Goal: Task Accomplishment & Management: Use online tool/utility

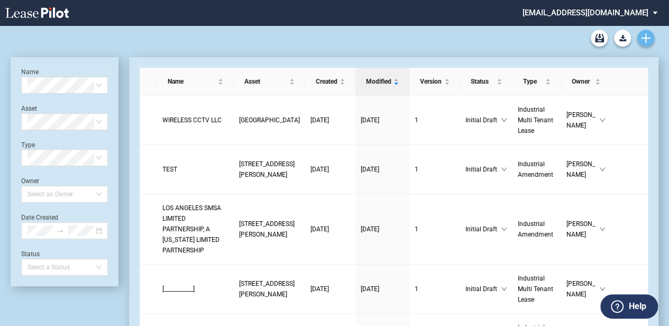
click at [644, 38] on use "Create new document" at bounding box center [646, 38] width 10 height 10
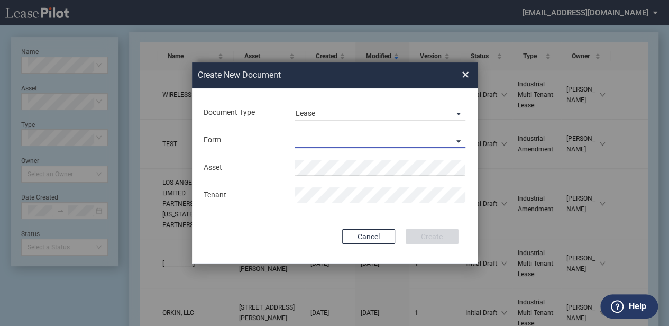
click at [340, 137] on md-select "Industrial Single Tenant Lease Industrial Multi Tenant Lease" at bounding box center [379, 140] width 171 height 16
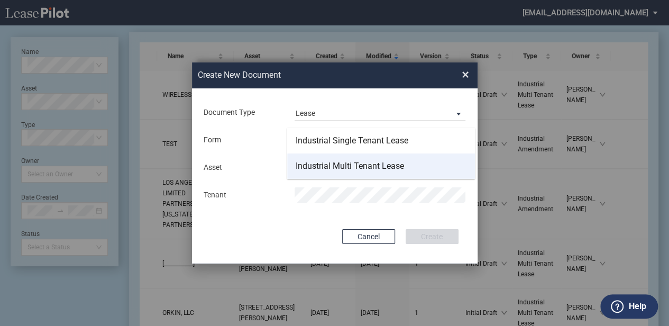
click at [338, 164] on div "Industrial Multi Tenant Lease" at bounding box center [350, 166] width 108 height 12
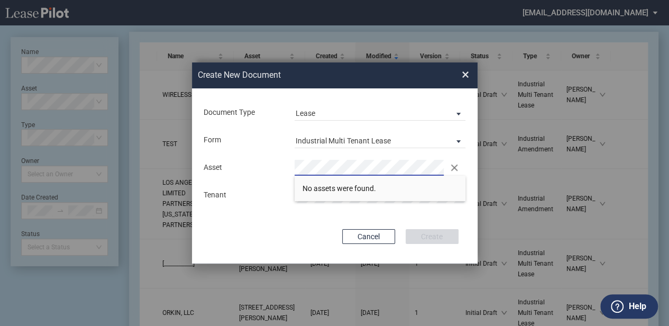
click at [292, 171] on div "Clear" at bounding box center [380, 168] width 183 height 16
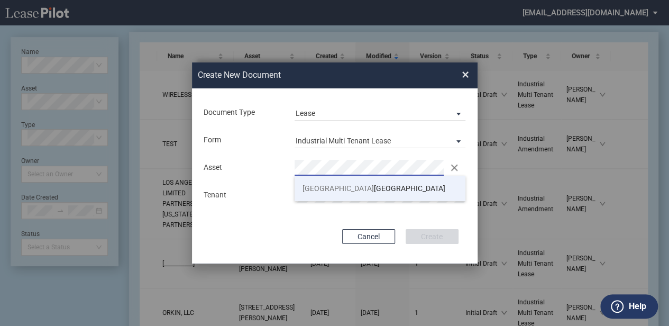
click at [371, 187] on span "[GEOGRAPHIC_DATA]" at bounding box center [373, 188] width 143 height 8
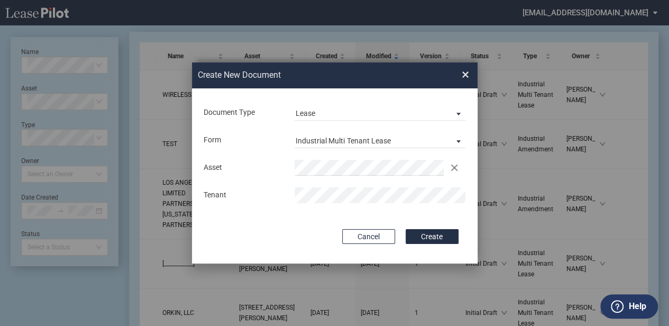
click at [441, 234] on button "Create" at bounding box center [432, 236] width 53 height 15
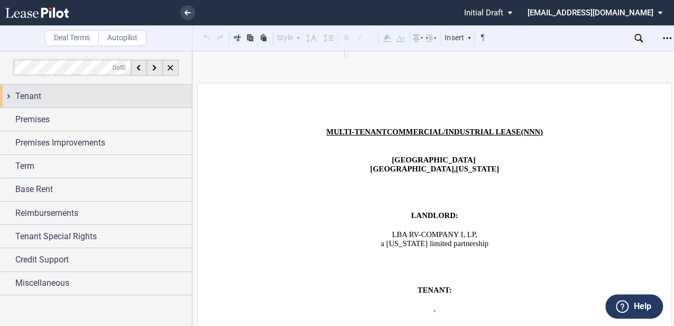
click at [63, 97] on div "Tenant" at bounding box center [103, 96] width 177 height 13
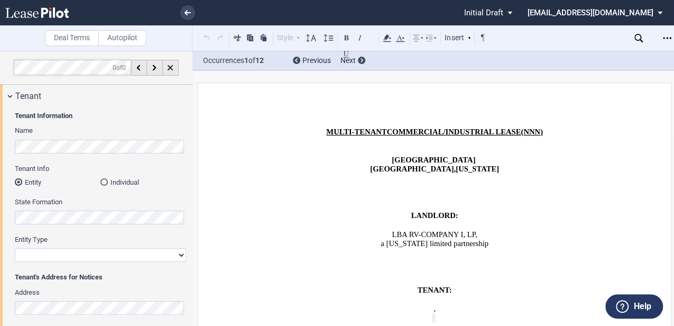
click at [58, 260] on select "Corporation Limited Liability Company General Partnership Limited Partnership O…" at bounding box center [100, 255] width 171 height 14
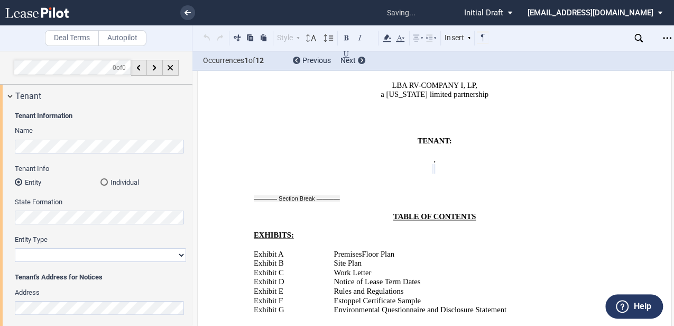
scroll to position [152, 0]
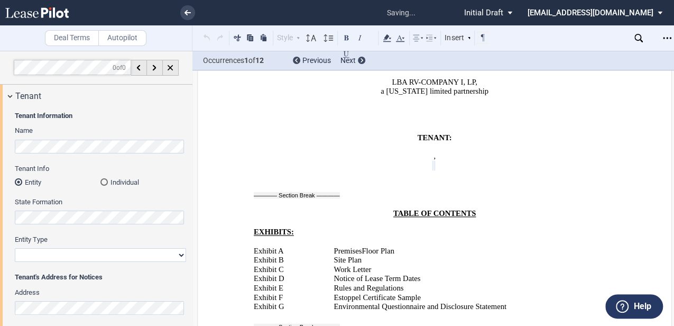
select select "limited liability company"
click at [15, 248] on select "Corporation Limited Liability Company General Partnership Limited Partnership O…" at bounding box center [100, 255] width 171 height 14
click at [390, 246] on span "Floor Plan" at bounding box center [378, 250] width 33 height 9
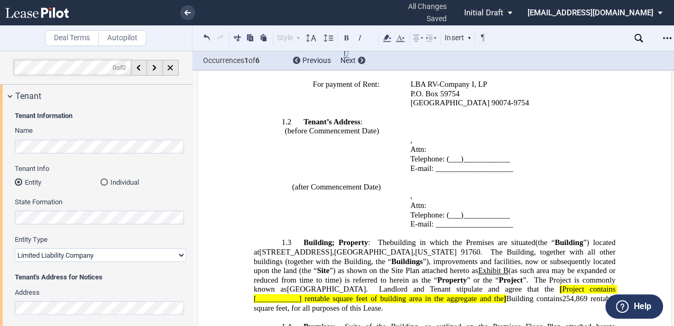
scroll to position [681, 0]
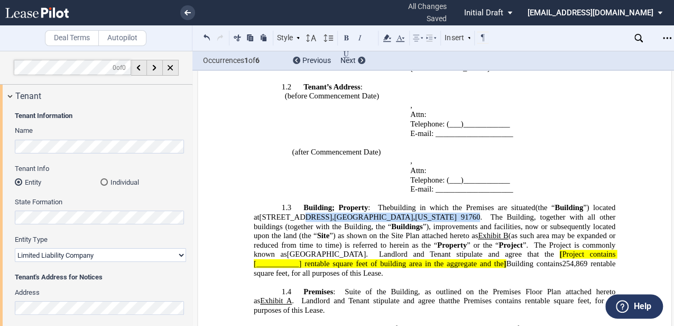
drag, startPoint x: 289, startPoint y: 196, endPoint x: 427, endPoint y: 198, distance: 138.0
click at [427, 203] on span "(the “ Building ”) located at 3919-3979 East Guasti Road , Ontario , California…" at bounding box center [436, 212] width 364 height 18
copy span "East Guasti Road , Ontario , California"
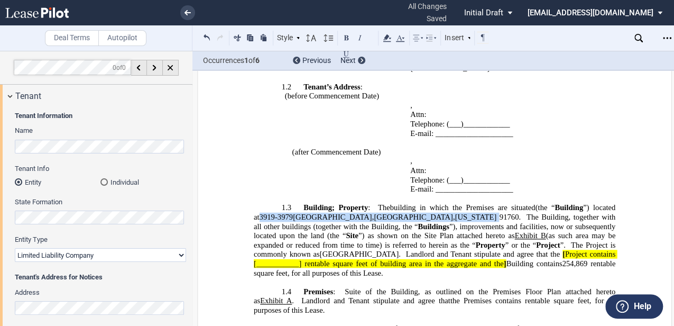
click at [276, 212] on span "3919-3979 East Guasti Road" at bounding box center [315, 216] width 113 height 9
click at [279, 212] on span "3919-3979 East Guasti Road" at bounding box center [315, 216] width 113 height 9
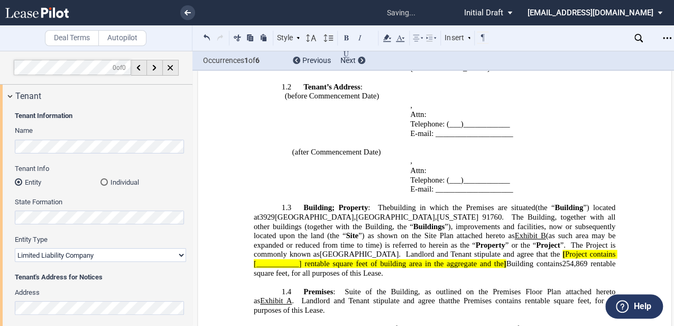
click at [330, 231] on span "(as such area may be expanded or reduced from time to time) is referred to here…" at bounding box center [436, 240] width 364 height 18
click at [563, 250] on span "[" at bounding box center [564, 254] width 3 height 9
click at [506, 259] on span "Building contains" at bounding box center [534, 263] width 56 height 9
drag, startPoint x: 516, startPoint y: 233, endPoint x: 563, endPoint y: 230, distance: 46.6
click at [563, 250] on span "Project contains [___________] rentable square feet of building area in the agg…" at bounding box center [436, 259] width 364 height 18
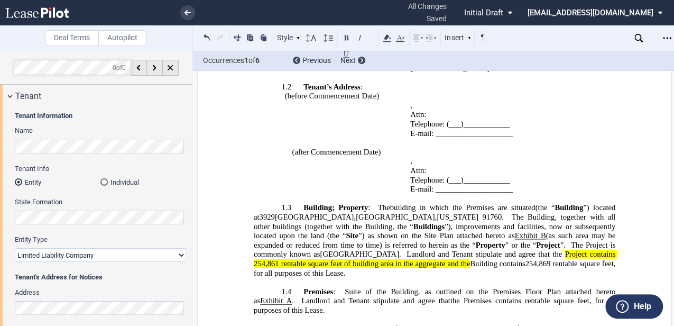
click at [525, 259] on span "254,869" at bounding box center [537, 263] width 25 height 9
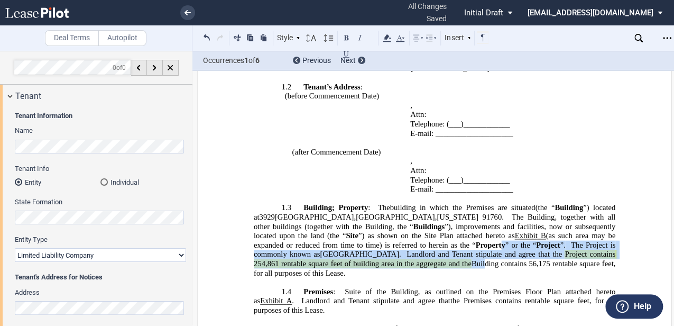
drag, startPoint x: 378, startPoint y: 232, endPoint x: 382, endPoint y: 244, distance: 12.7
click at [382, 244] on p "1.3 Building ; Property : The building in which the Premises are situated Build…" at bounding box center [435, 240] width 362 height 75
click at [392, 42] on div "Style ARTICLE 1 1.1 Section (a) Subsection 1 a. Subsection 2 i. Subsection 3 (a…" at bounding box center [345, 38] width 289 height 14
click at [390, 41] on use at bounding box center [387, 37] width 8 height 7
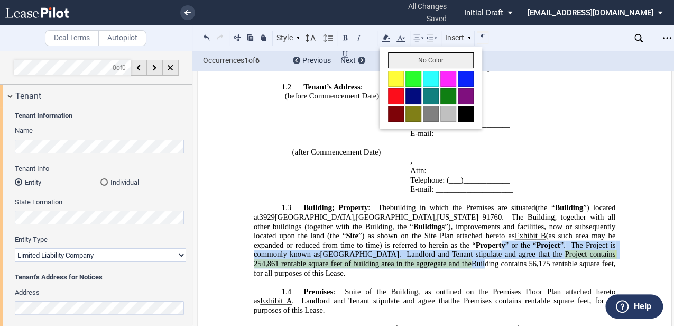
click at [402, 57] on button "No Color" at bounding box center [431, 60] width 86 height 16
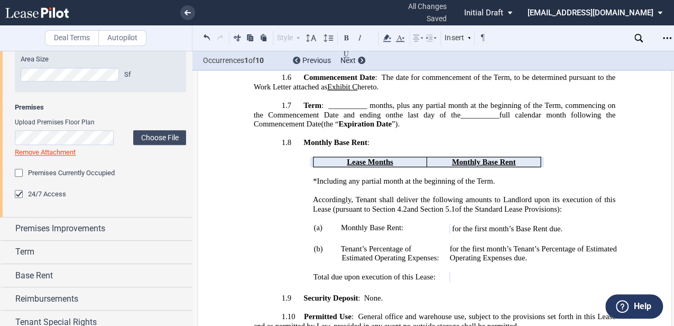
scroll to position [579, 0]
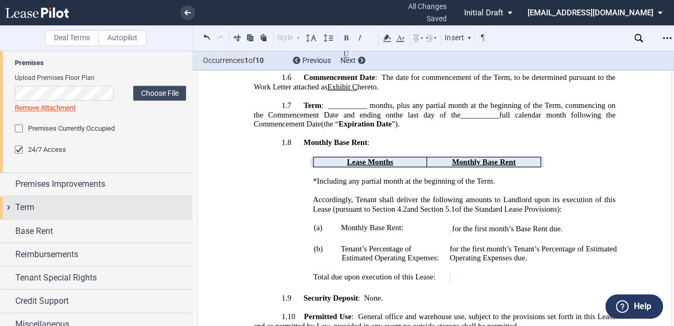
drag, startPoint x: 44, startPoint y: 205, endPoint x: 79, endPoint y: 217, distance: 37.3
click at [44, 205] on div "Term" at bounding box center [103, 207] width 177 height 13
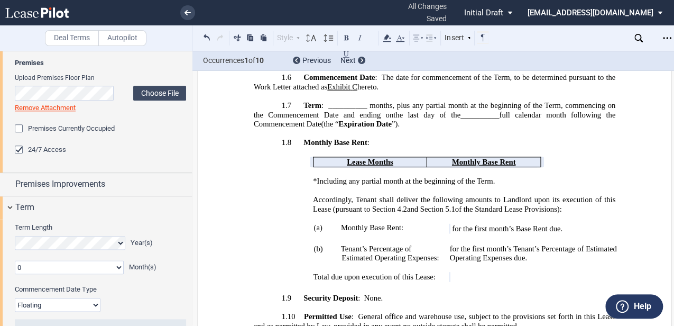
click at [115, 267] on select "0 1 2 3 4 5 6 7 8 9 10 11" at bounding box center [69, 267] width 109 height 14
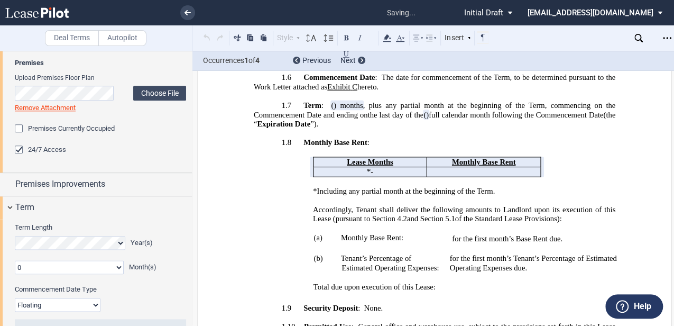
select select "number:3"
click at [15, 260] on select "0 1 2 3 4 5 6 7 8 9 10 11" at bounding box center [69, 267] width 109 height 14
click at [363, 244] on td "!!SET_LEVEL_5!! !!ARTICLE_LEVEL_6!! (b) Tenant’s Percentage of Estimated Operat…" at bounding box center [350, 258] width 192 height 29
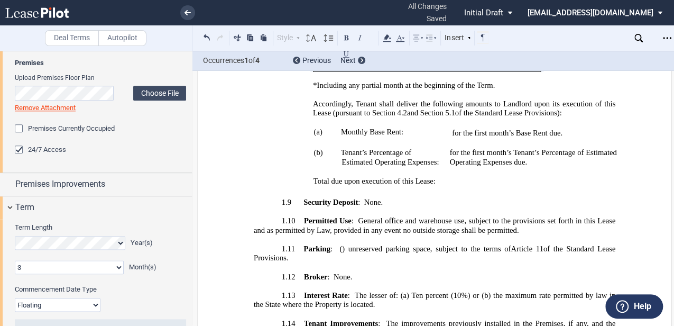
scroll to position [1066, 0]
click at [414, 216] on span "General office and warehouse use, subject to the provisions set forth in this L…" at bounding box center [436, 225] width 364 height 18
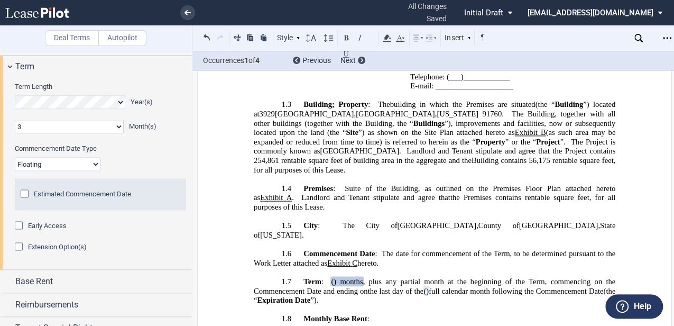
scroll to position [721, 0]
click at [112, 195] on span "Estimated Commencement Date" at bounding box center [82, 193] width 97 height 8
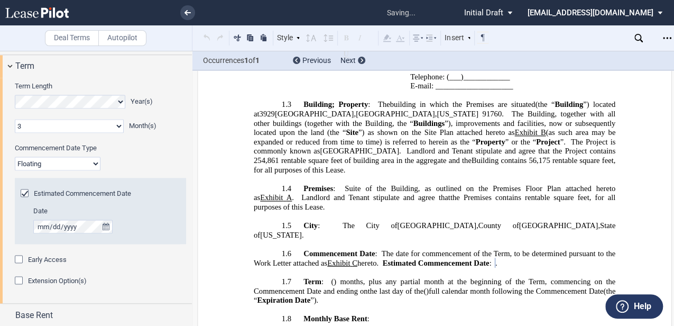
click at [488, 183] on span "of the Building, as outlined on the Premises Floor Plan attached hereto as" at bounding box center [436, 192] width 364 height 18
click at [25, 192] on div "Estimated Commencement Date" at bounding box center [26, 194] width 11 height 11
click at [62, 166] on select "Fixed Floating" at bounding box center [58, 163] width 86 height 14
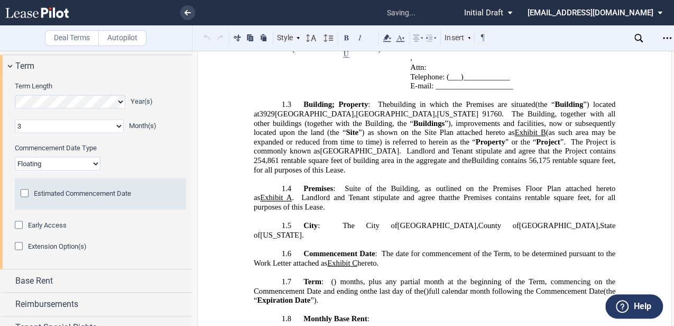
select select "fixed"
click at [15, 156] on select "Fixed Floating" at bounding box center [58, 163] width 86 height 14
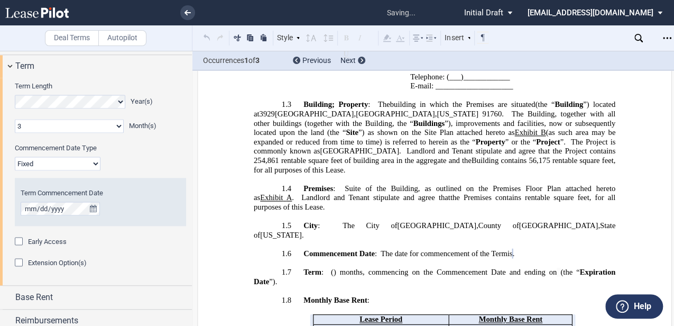
click at [410, 146] on span "Landlord and Tenant stipulate and agree that the" at bounding box center [484, 150] width 155 height 9
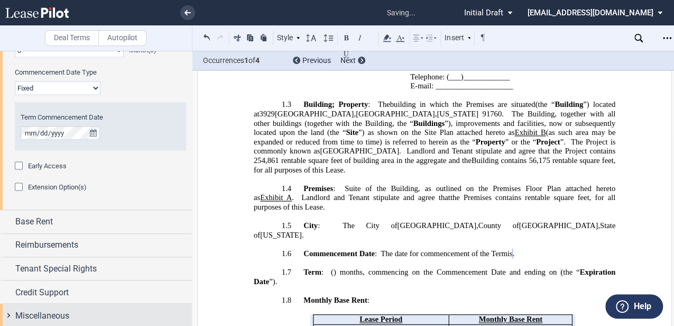
drag, startPoint x: 73, startPoint y: 305, endPoint x: 82, endPoint y: 305, distance: 9.0
click at [73, 305] on div "Miscellaneous" at bounding box center [96, 314] width 192 height 23
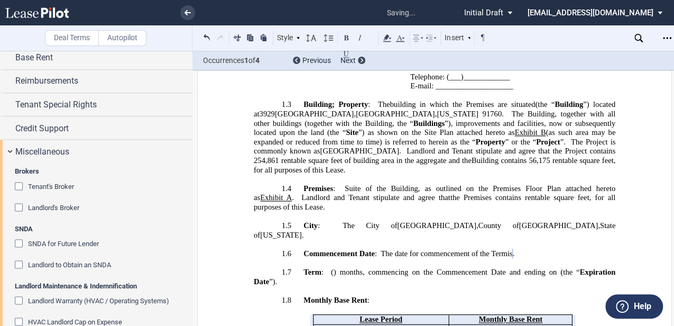
scroll to position [1022, 0]
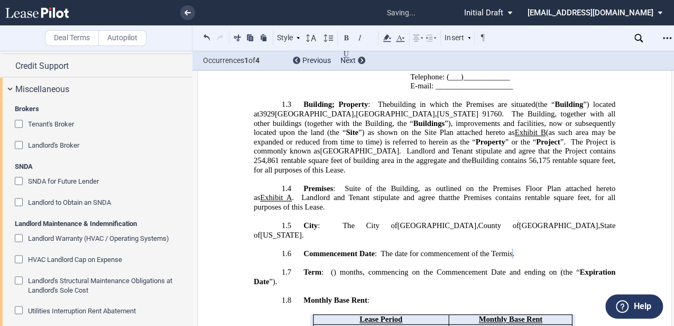
drag, startPoint x: 68, startPoint y: 130, endPoint x: 99, endPoint y: 172, distance: 52.6
click at [68, 72] on span "Credit Support" at bounding box center [41, 65] width 53 height 13
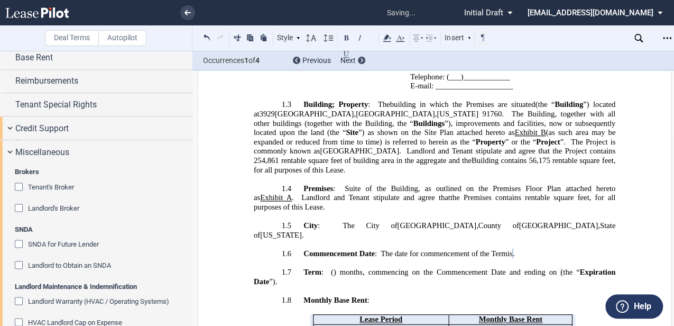
click at [53, 127] on span "Credit Support" at bounding box center [41, 128] width 53 height 13
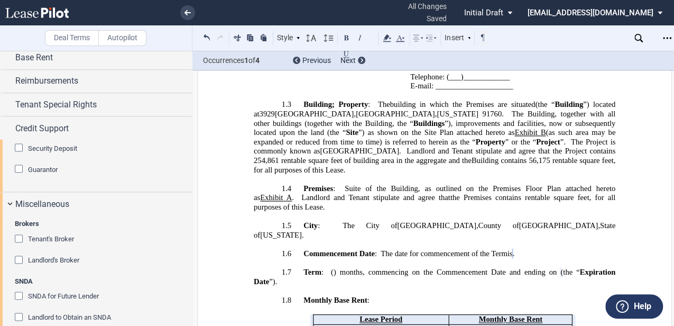
click at [44, 144] on span "Security Deposit" at bounding box center [52, 148] width 49 height 8
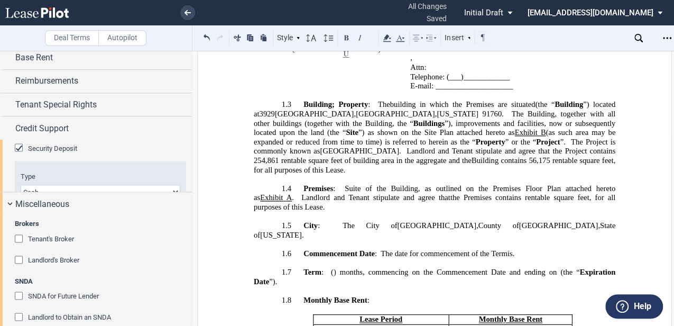
click at [70, 171] on div "Type Letter of Credit (L/C) Cash" at bounding box center [101, 184] width 160 height 27
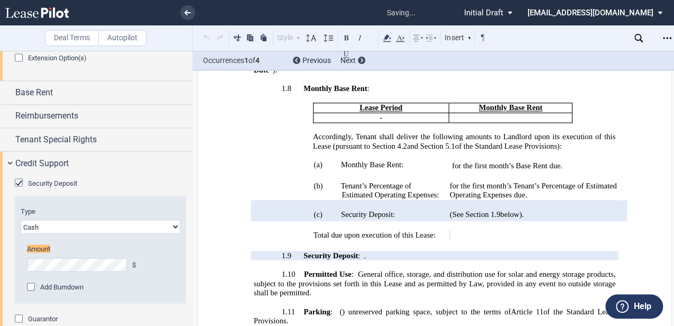
scroll to position [984, 0]
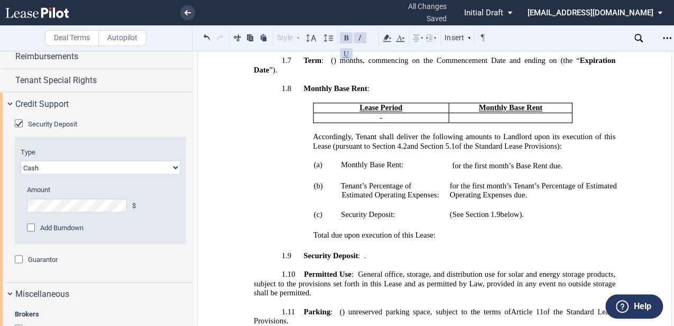
click at [316, 270] on p "1.10 Permitted Use : General office, storage, and distribution use for solar an…" at bounding box center [435, 284] width 362 height 28
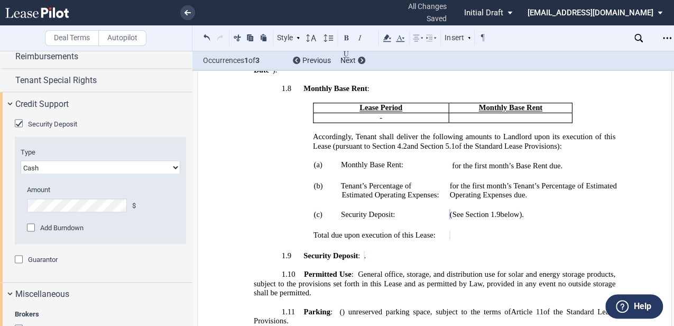
drag, startPoint x: 372, startPoint y: 270, endPoint x: 354, endPoint y: 286, distance: 24.0
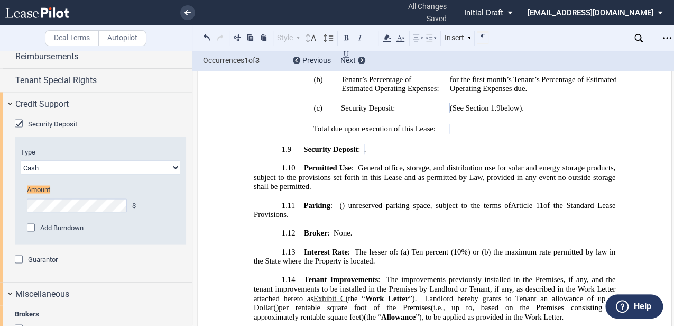
click at [300, 164] on span "General office, storage, and distribution use for solar and energy storage prod…" at bounding box center [436, 177] width 364 height 27
click at [314, 164] on p "1.10 Permitted Use : General office, storage, and distribution use for solar an…" at bounding box center [435, 178] width 362 height 28
click at [308, 164] on span "General office, storage, and distribution use for solar and energy storage prod…" at bounding box center [436, 177] width 364 height 27
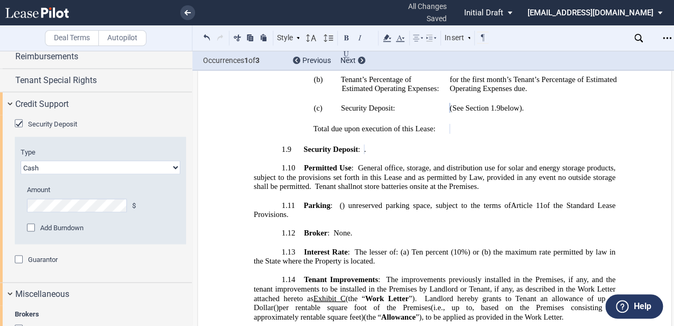
click at [411, 275] on span "The improvements previously installed in the Premises, if any, and the tenant i…" at bounding box center [436, 288] width 364 height 27
click at [401, 275] on span "The improvements previously installed in the Premises, if any, and the tenant i…" at bounding box center [436, 288] width 364 height 27
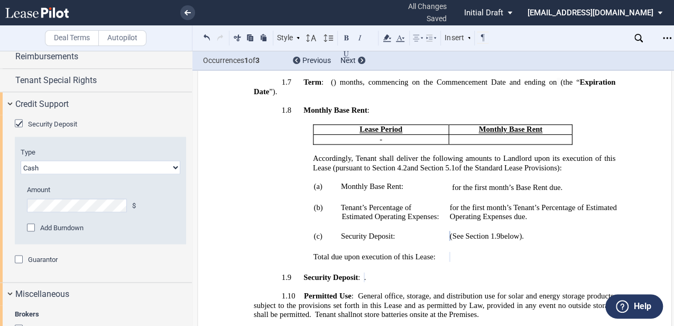
scroll to position [890, 0]
